Goal: Information Seeking & Learning: Find specific page/section

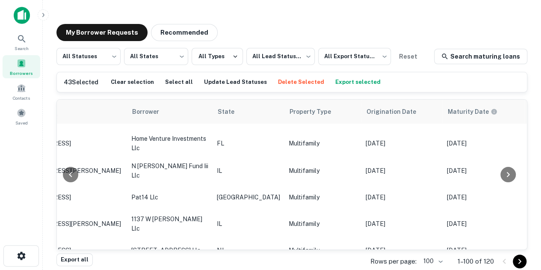
scroll to position [97, 0]
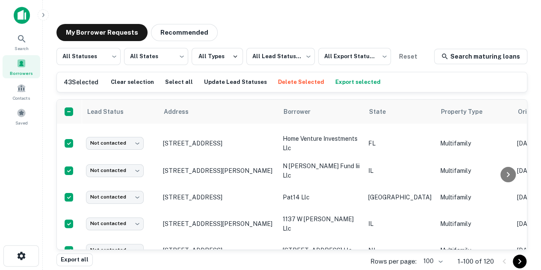
click at [21, 142] on div "Search Borrowers Contacts Saved" at bounding box center [21, 122] width 42 height 244
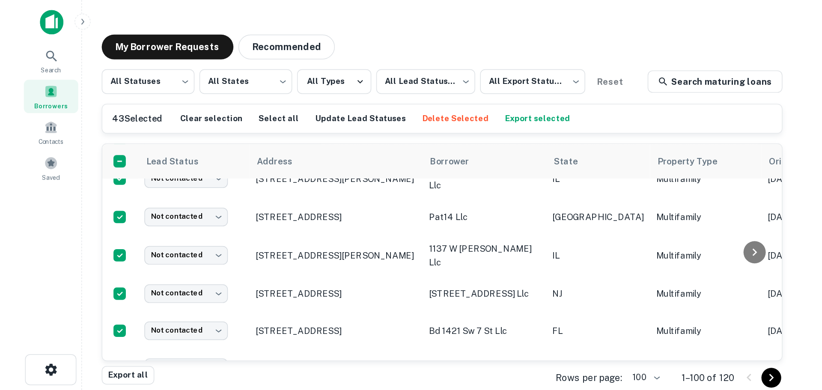
scroll to position [144, 0]
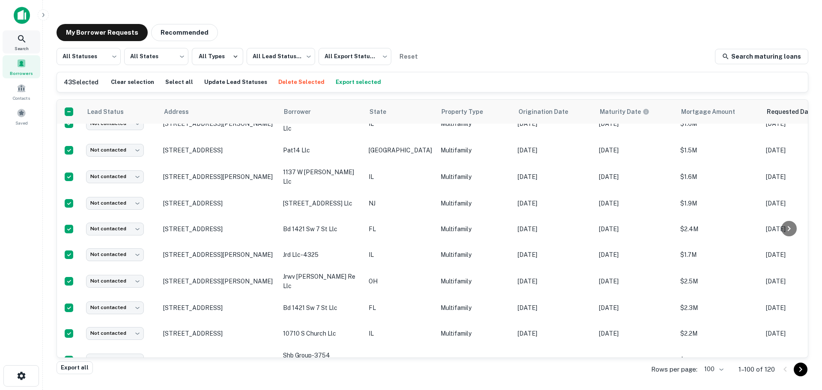
click at [23, 42] on icon at bounding box center [22, 39] width 10 height 10
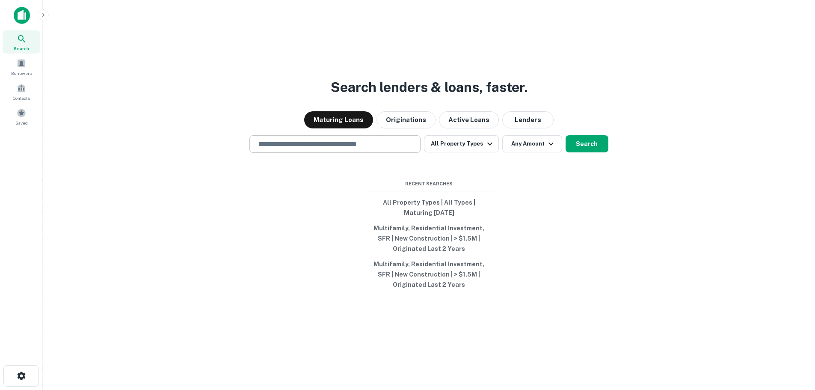
click at [387, 146] on input "text" at bounding box center [334, 144] width 163 height 10
click at [412, 117] on button "Originations" at bounding box center [406, 119] width 59 height 17
click at [334, 143] on input "text" at bounding box center [334, 144] width 163 height 10
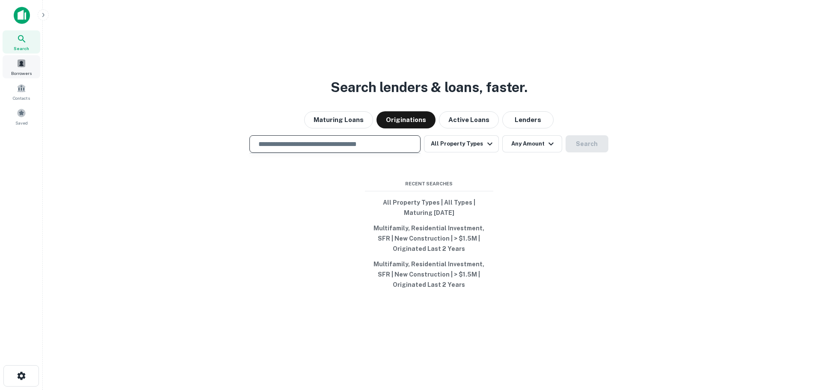
click at [24, 64] on span at bounding box center [21, 63] width 9 height 9
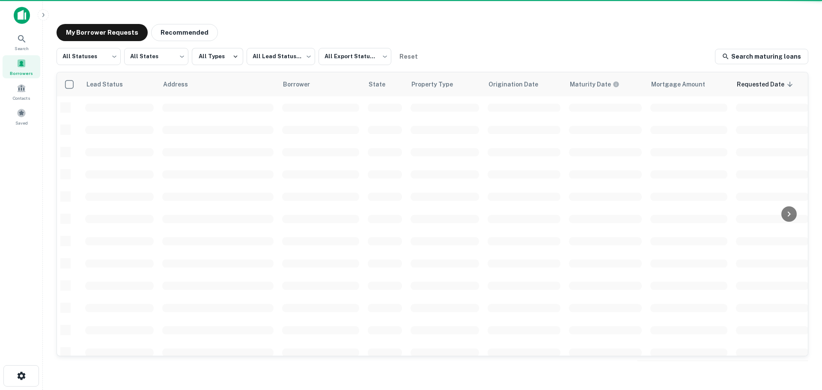
scroll to position [144, 0]
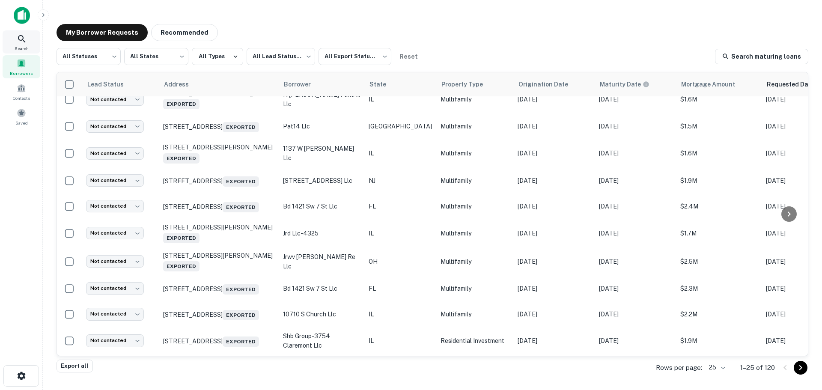
click at [21, 42] on icon at bounding box center [22, 39] width 10 height 10
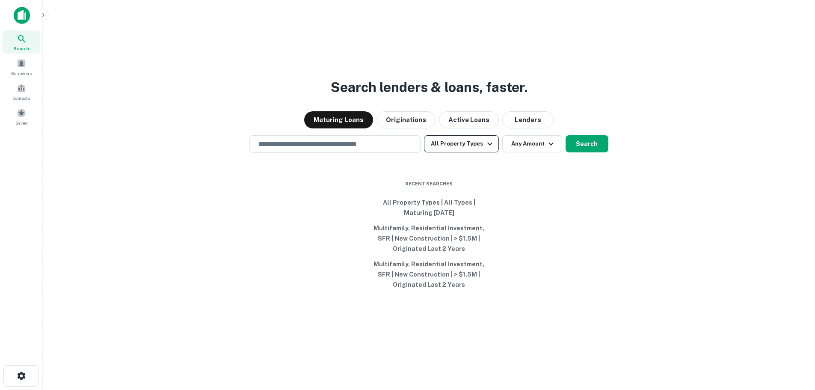
click at [458, 147] on button "All Property Types" at bounding box center [461, 143] width 74 height 17
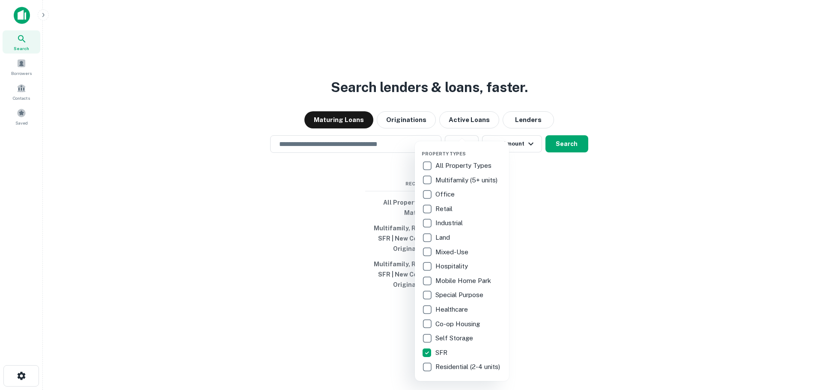
click at [337, 142] on div at bounding box center [411, 195] width 822 height 390
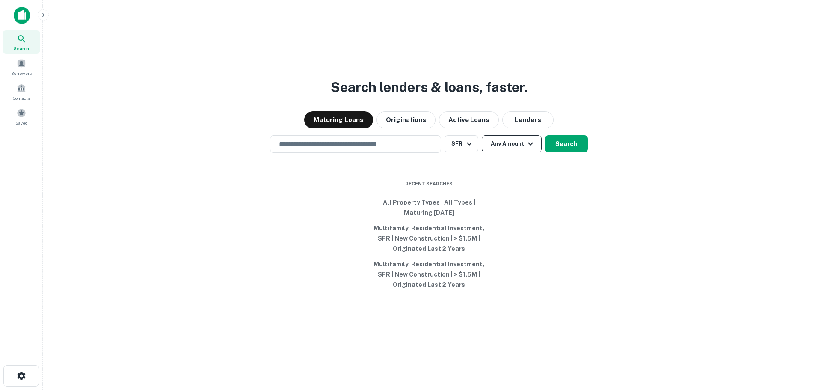
click at [519, 145] on button "Any Amount" at bounding box center [512, 143] width 60 height 17
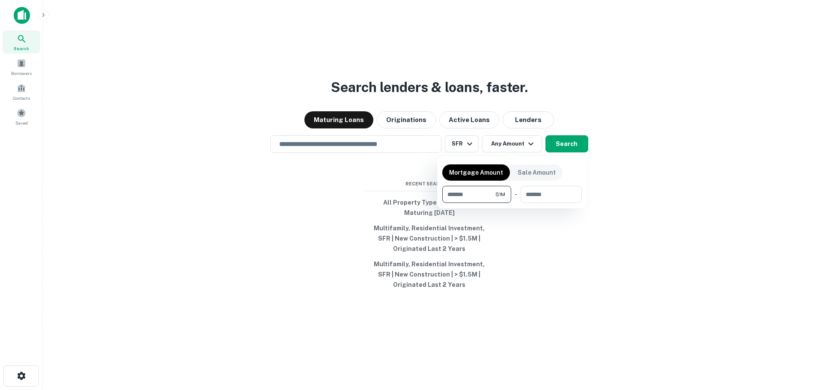
type input "*******"
click at [553, 264] on div at bounding box center [411, 195] width 822 height 390
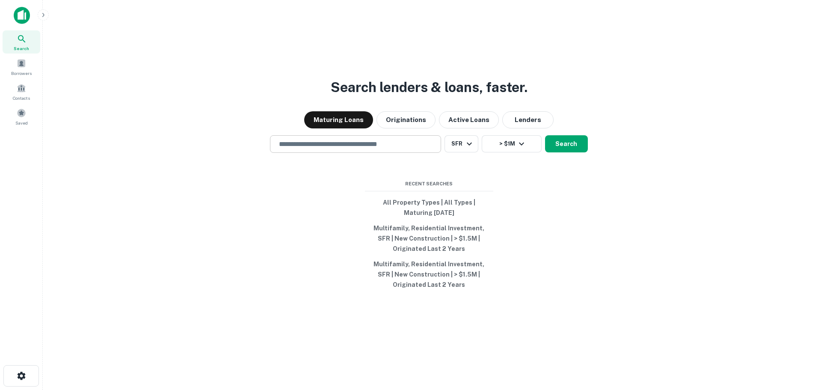
click at [380, 145] on input "text" at bounding box center [355, 144] width 163 height 10
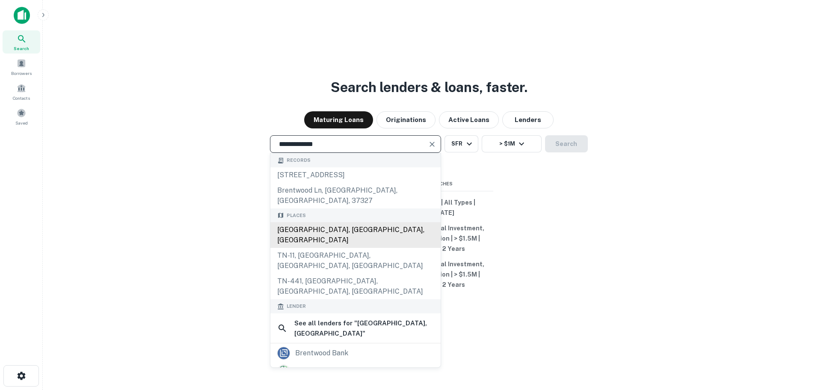
click at [362, 222] on div "Brentwood, TN, USA" at bounding box center [355, 235] width 170 height 26
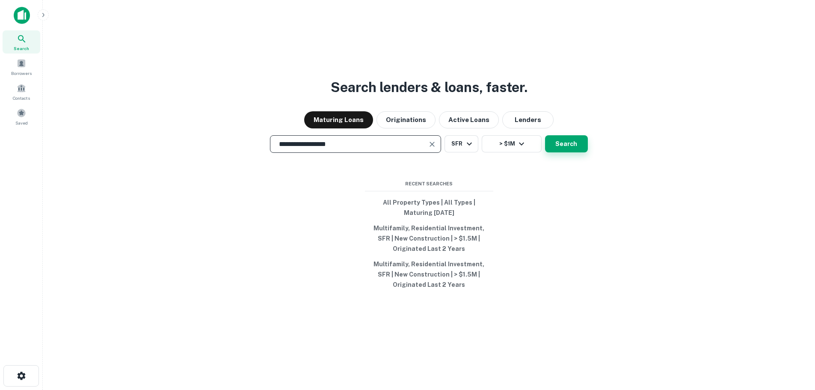
type input "**********"
click at [573, 147] on button "Search" at bounding box center [566, 143] width 43 height 17
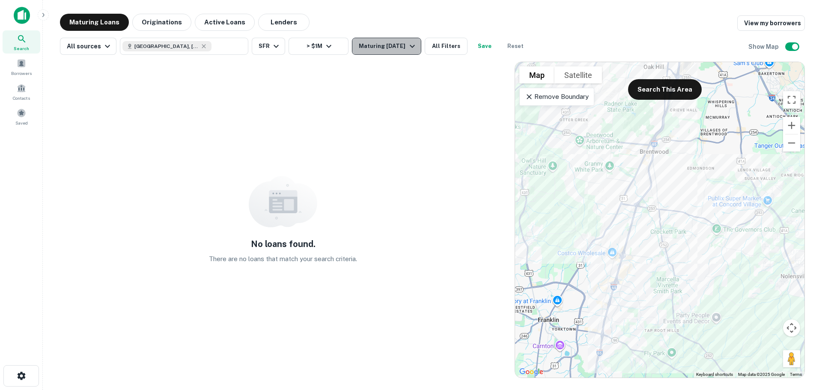
click at [407, 50] on icon "button" at bounding box center [412, 46] width 10 height 10
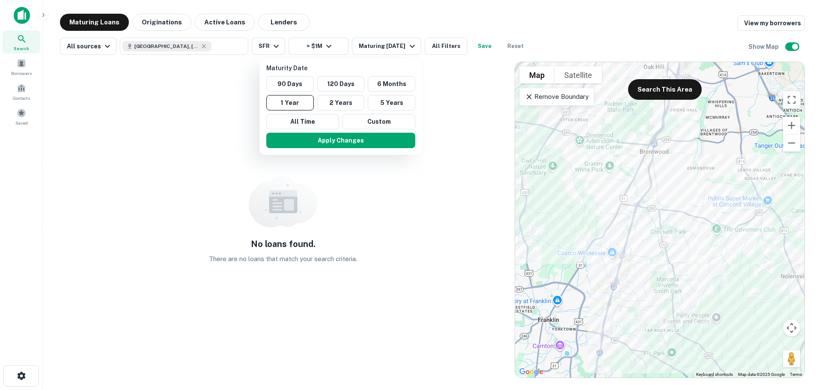
click at [146, 21] on div at bounding box center [411, 195] width 822 height 390
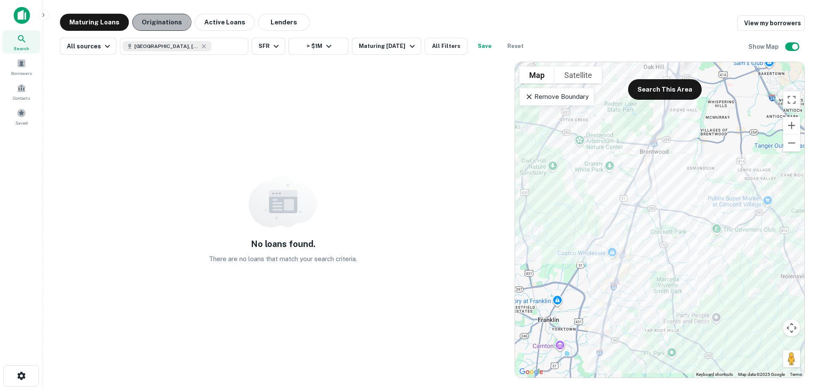
click at [154, 25] on button "Originations" at bounding box center [161, 22] width 59 height 17
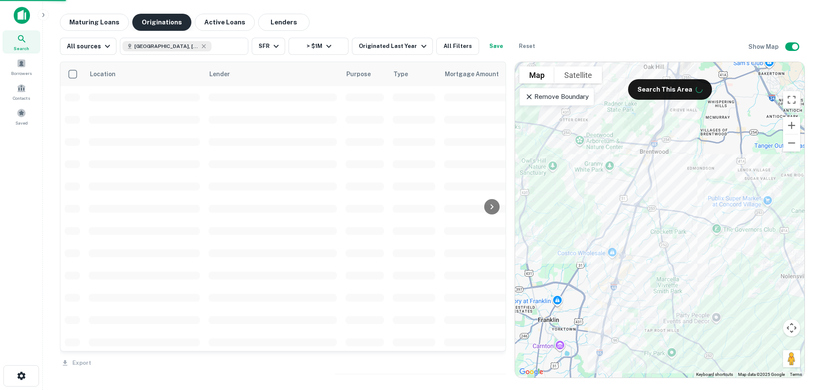
scroll to position [144, 0]
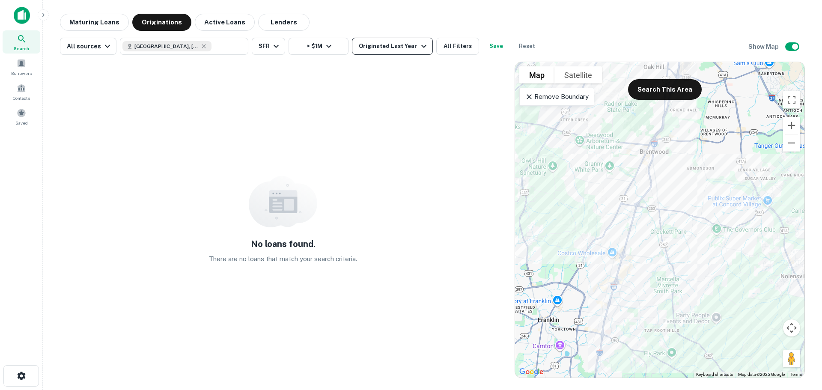
click at [419, 44] on icon "button" at bounding box center [424, 46] width 10 height 10
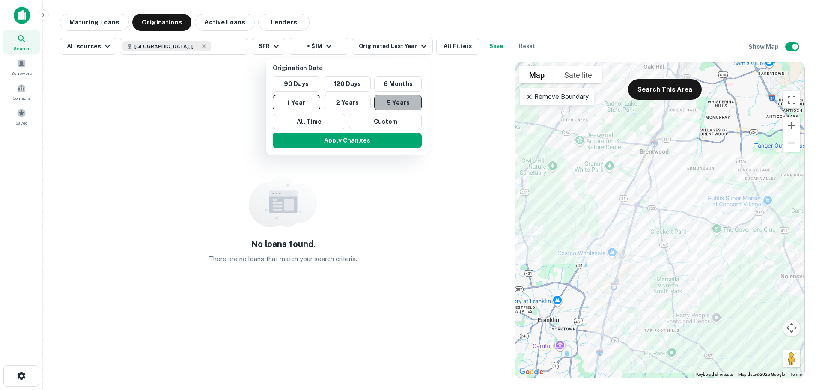
click at [392, 101] on button "5 Years" at bounding box center [398, 102] width 48 height 15
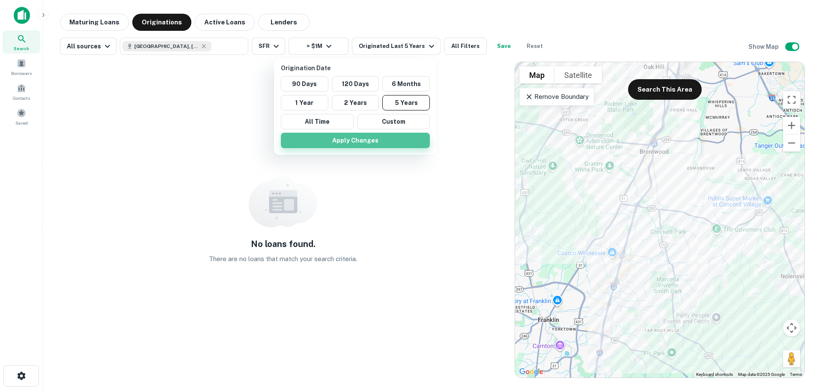
click at [377, 138] on button "Apply Changes" at bounding box center [355, 140] width 149 height 15
